Goal: Task Accomplishment & Management: Manage account settings

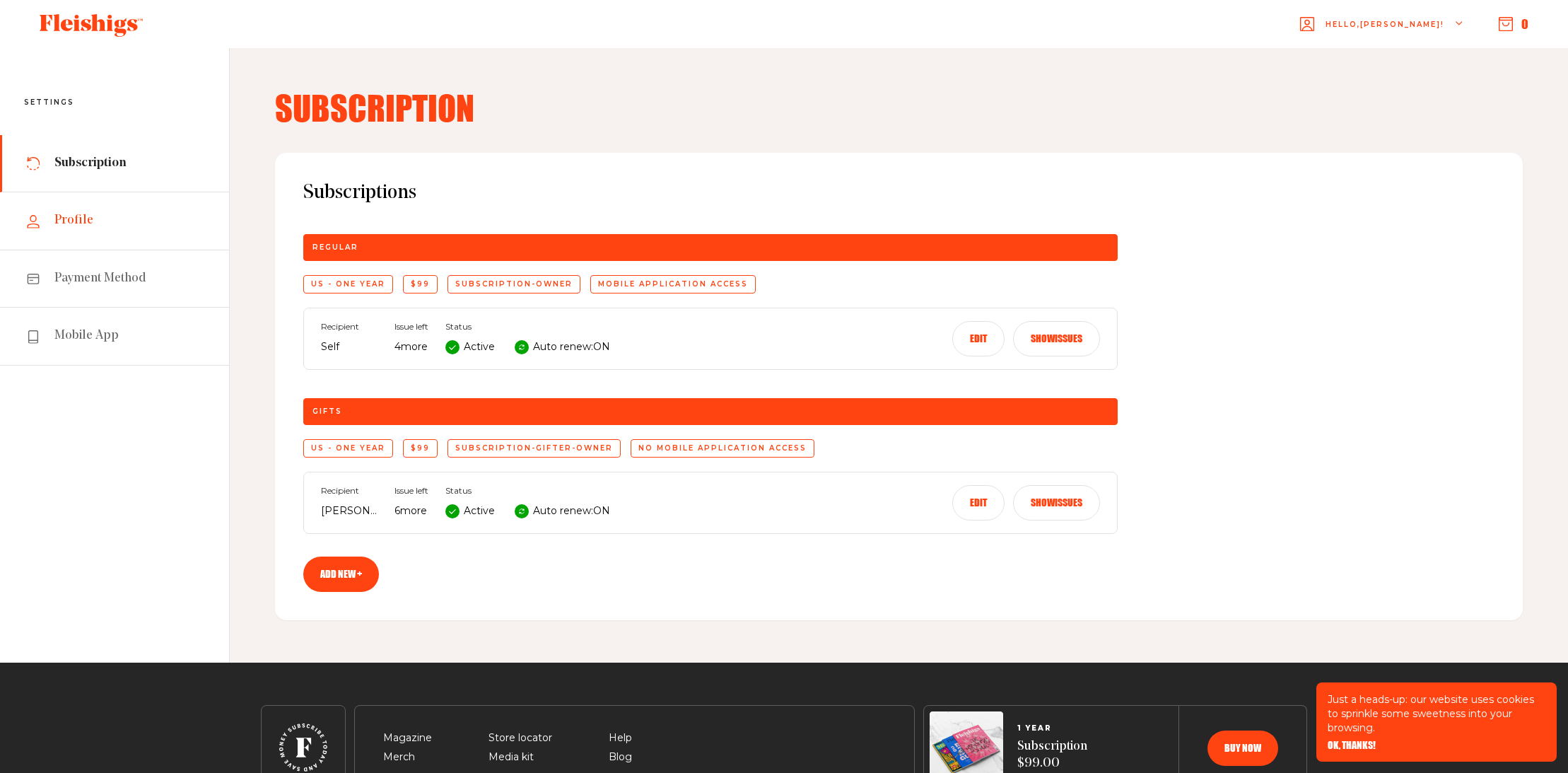
click at [83, 219] on span "Profile" at bounding box center [74, 221] width 39 height 17
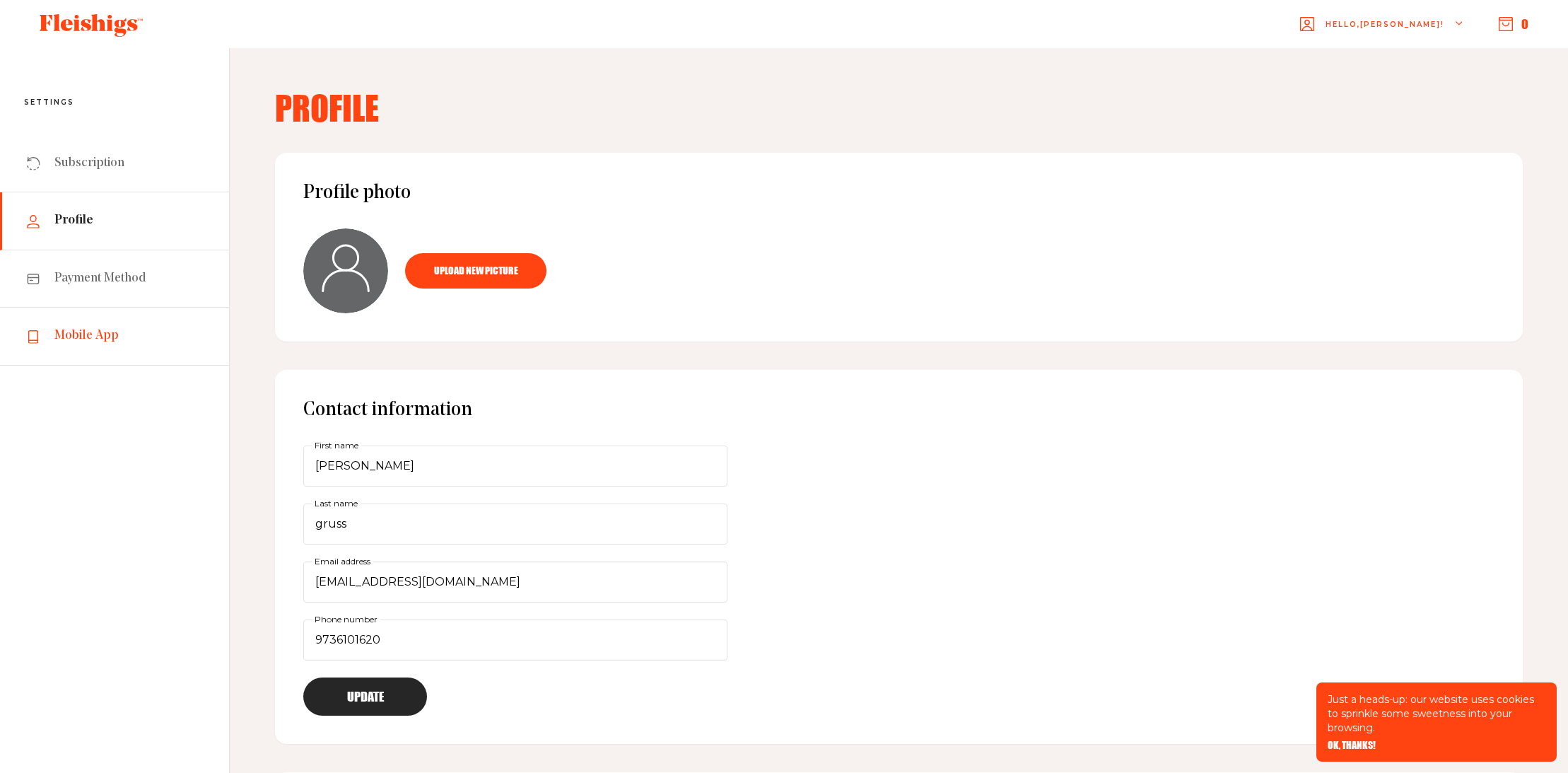
click at [97, 336] on span "Mobile App" at bounding box center [87, 336] width 64 height 17
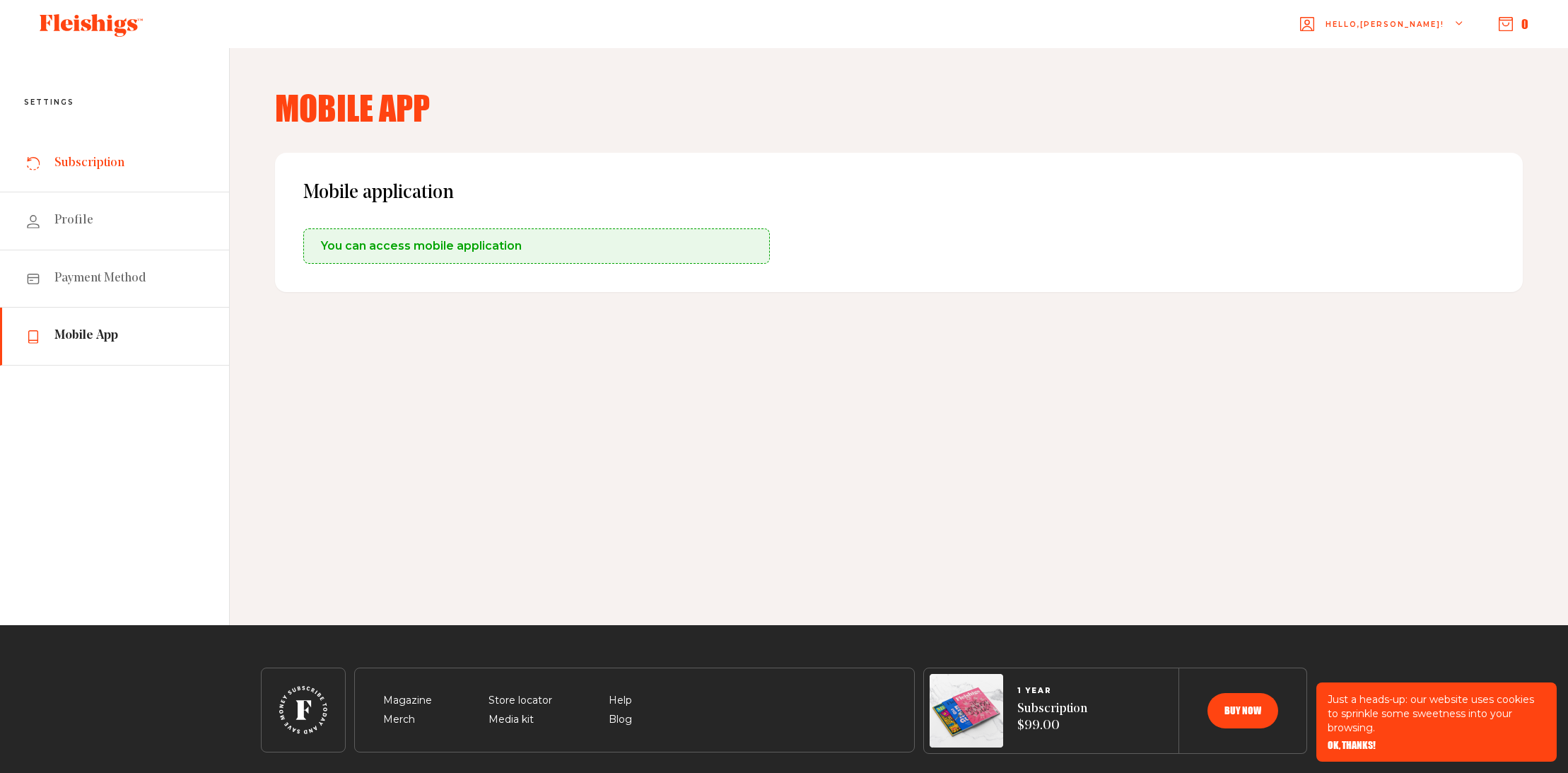
click at [115, 163] on span "Subscription" at bounding box center [89, 163] width 70 height 17
